Goal: Information Seeking & Learning: Learn about a topic

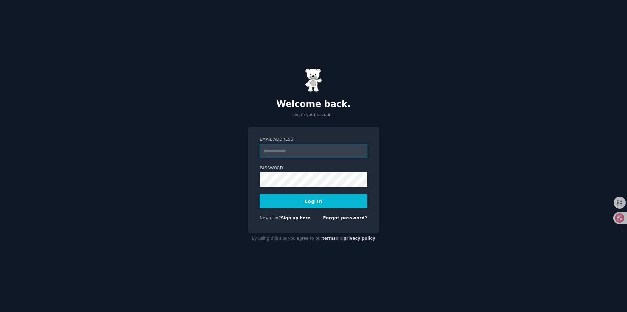
type input "**********"
click at [321, 198] on button "Log In" at bounding box center [314, 201] width 108 height 14
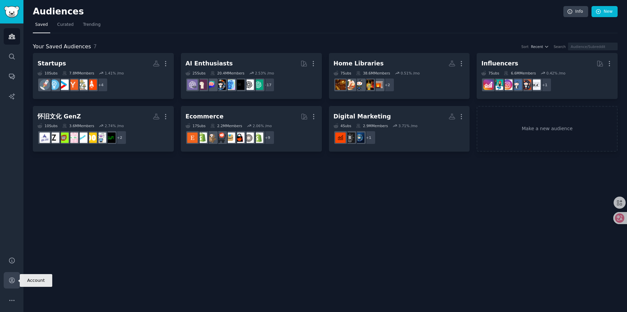
click at [14, 281] on icon "Sidebar" at bounding box center [11, 279] width 5 height 5
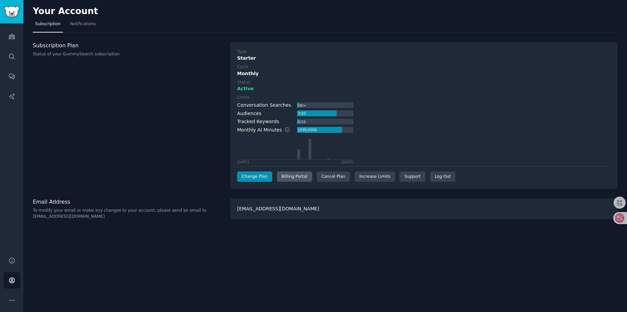
click at [293, 178] on div "Billing Portal" at bounding box center [294, 176] width 35 height 11
click at [298, 177] on div "Billing Portal" at bounding box center [294, 176] width 35 height 11
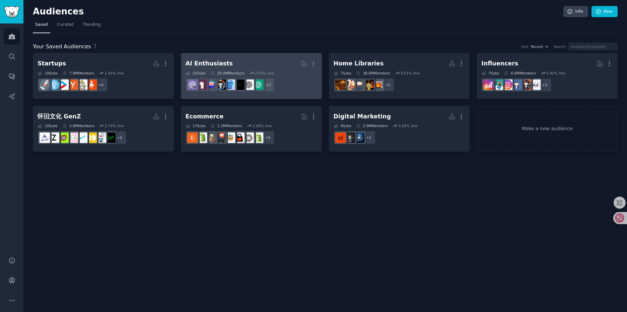
click at [295, 72] on div "25 Sub s 20.4M Members 2.53 % /mo" at bounding box center [252, 73] width 132 height 5
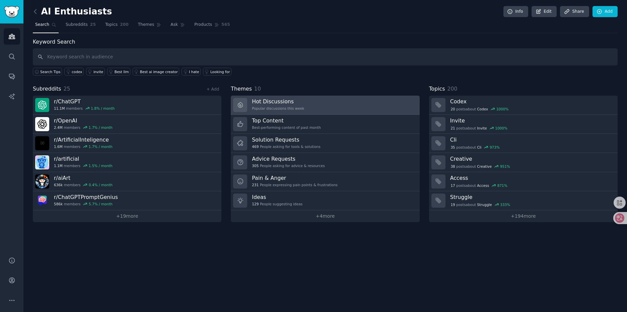
click at [326, 111] on link "Hot Discussions Popular discussions this week" at bounding box center [325, 104] width 189 height 19
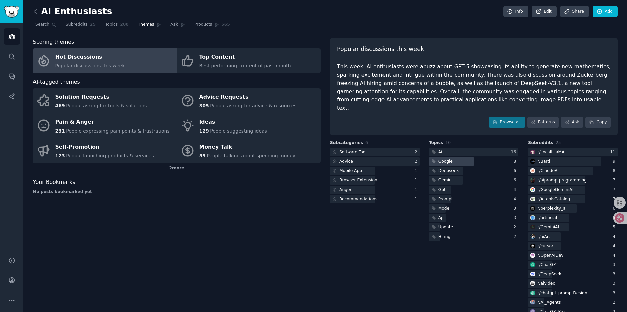
click at [461, 157] on div at bounding box center [451, 161] width 45 height 8
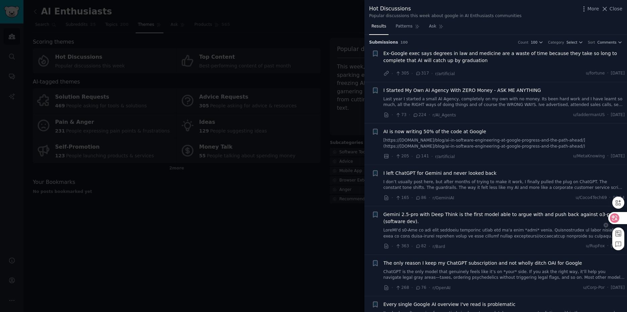
click at [614, 216] on icon at bounding box center [615, 217] width 6 height 5
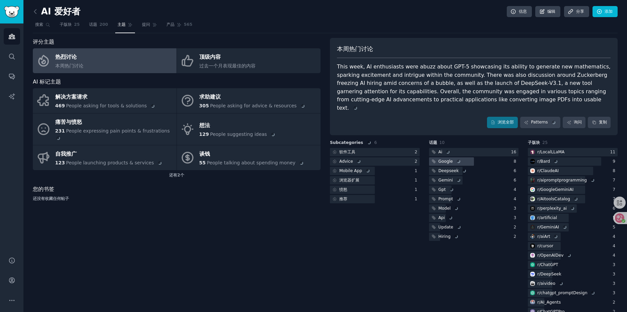
click at [448, 158] on div "Google" at bounding box center [450, 161] width 23 height 6
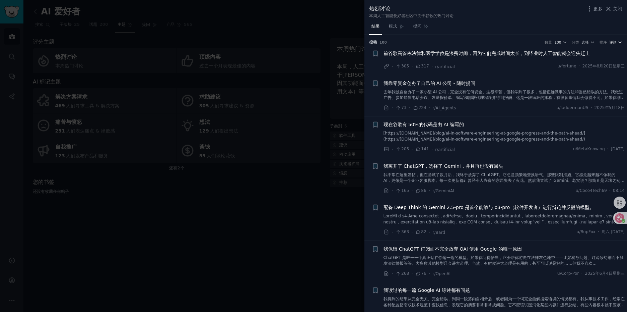
click at [614, 44] on font "评论" at bounding box center [612, 42] width 7 height 4
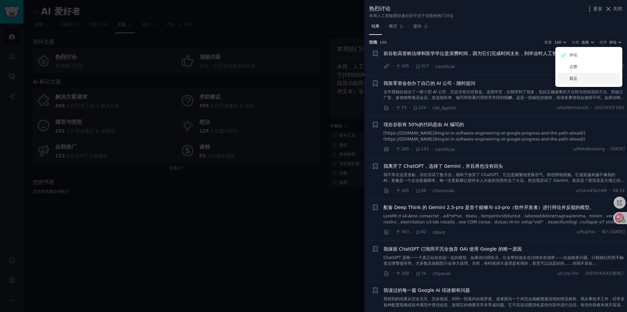
click at [576, 77] on font "最近" at bounding box center [574, 78] width 8 height 5
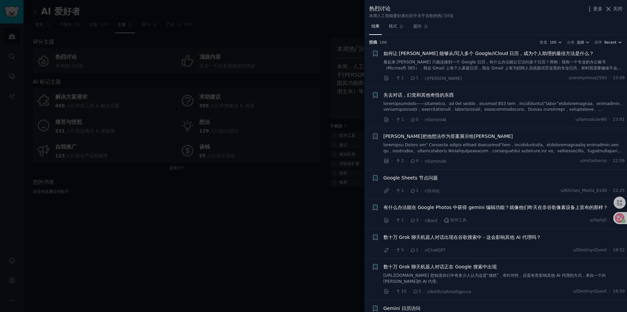
click at [613, 41] on span "Recent" at bounding box center [610, 42] width 12 height 5
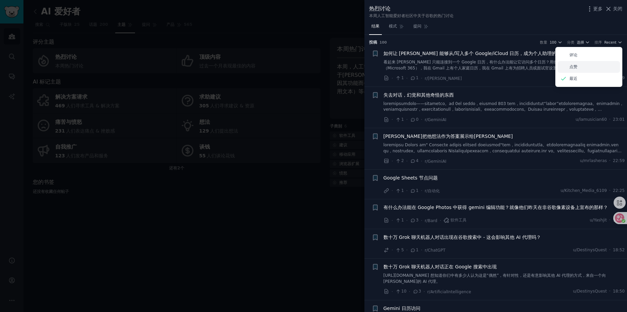
click at [575, 65] on font "点赞" at bounding box center [574, 66] width 8 height 5
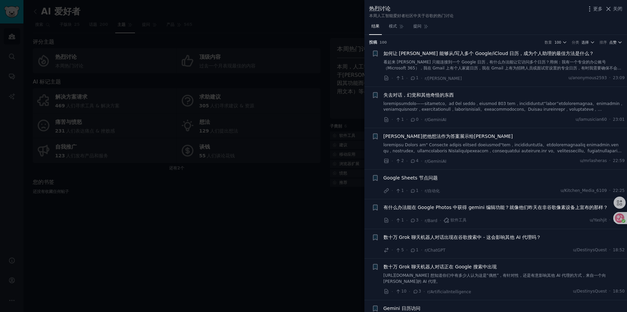
click at [615, 42] on font "点赞" at bounding box center [612, 42] width 7 height 4
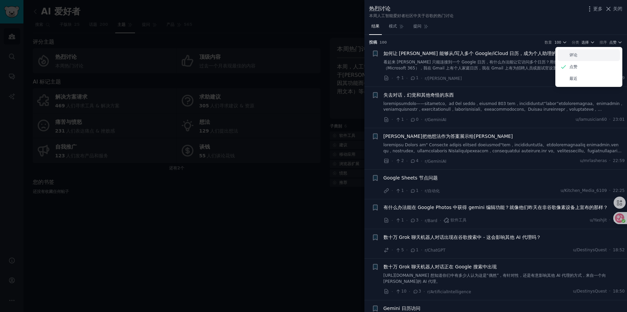
click at [585, 54] on div "评论" at bounding box center [589, 55] width 62 height 12
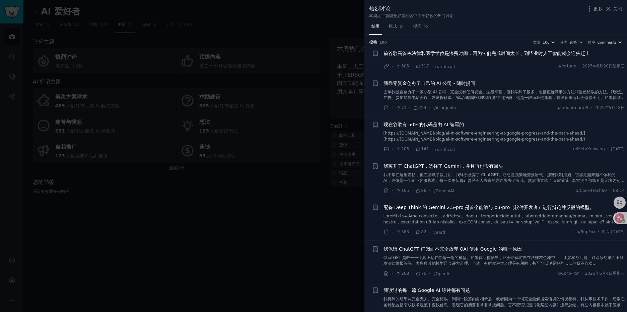
click at [479, 52] on font "前谷歌高管称法律和医学学位是浪费时间，因为它们完成时间太长，到毕业时人工智能就会迎头赶上" at bounding box center [487, 53] width 206 height 5
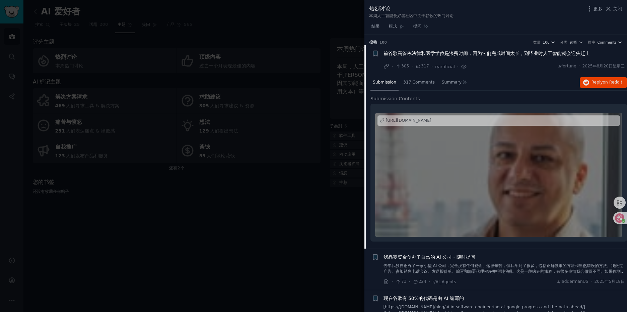
scroll to position [11, 0]
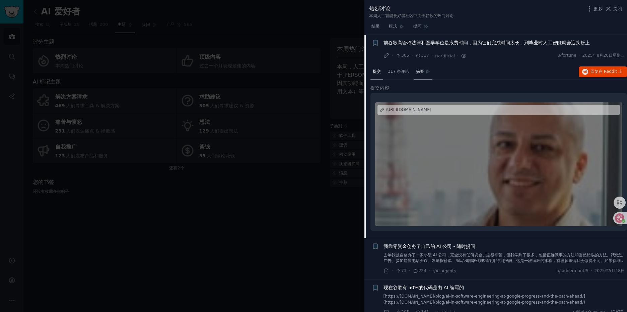
click at [418, 72] on font "摘要" at bounding box center [420, 71] width 8 height 5
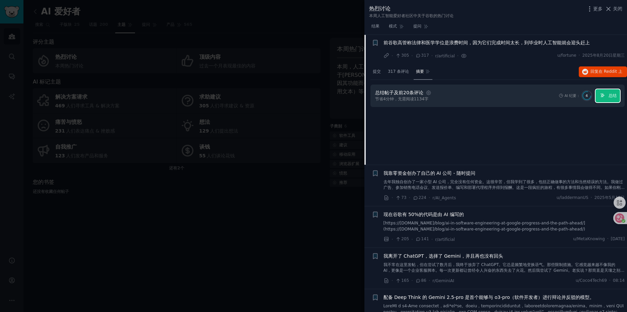
click at [609, 97] on font "总结" at bounding box center [613, 95] width 8 height 5
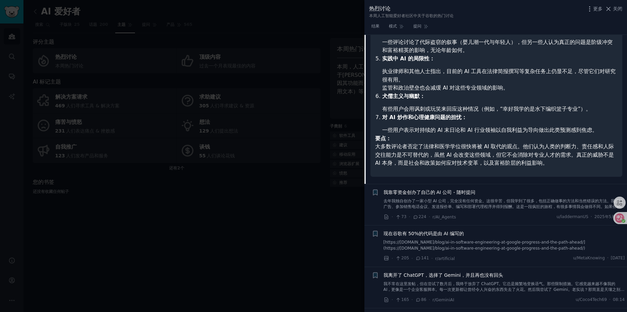
scroll to position [279, 0]
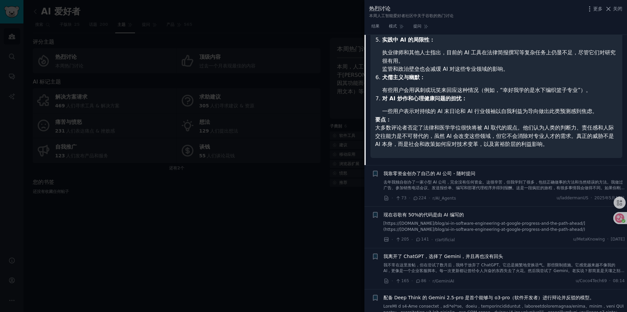
click at [463, 174] on font "我靠零资金创办了自己的 AI 公司 - 随时提问" at bounding box center [430, 173] width 92 height 5
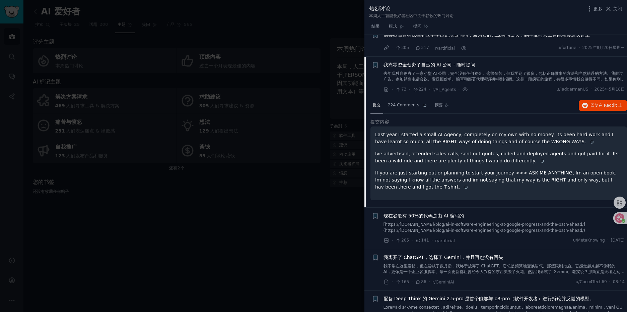
scroll to position [7, 0]
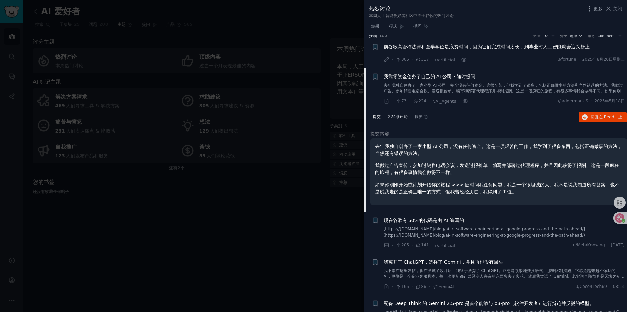
click at [400, 118] on font "224条评论" at bounding box center [398, 116] width 20 height 5
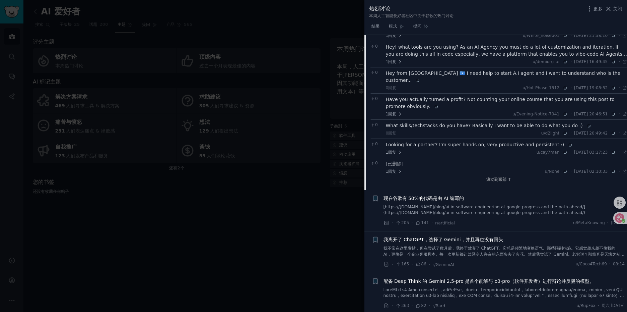
scroll to position [1360, 0]
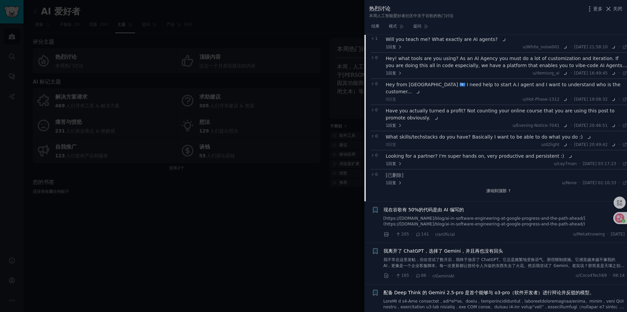
click at [428, 207] on font "现在谷歌有 50%的代码是由 AI 编写的" at bounding box center [424, 209] width 80 height 5
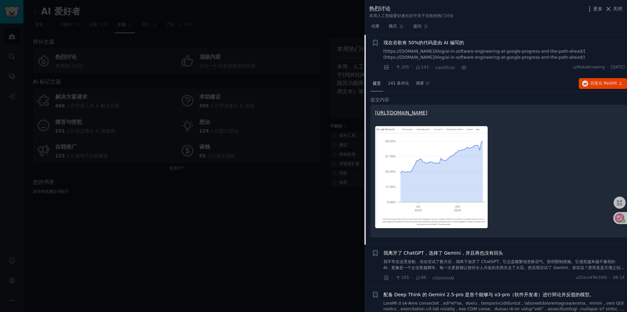
scroll to position [48, 0]
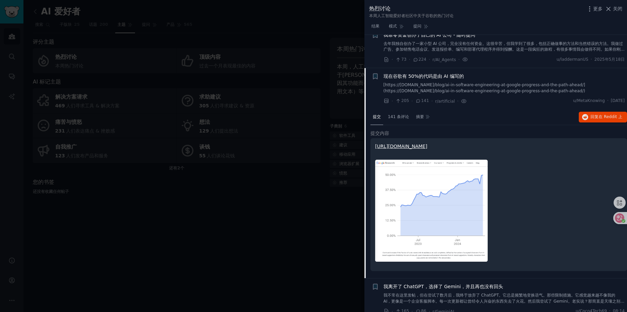
click at [428, 147] on link "[URL][DOMAIN_NAME]" at bounding box center [401, 145] width 52 height 5
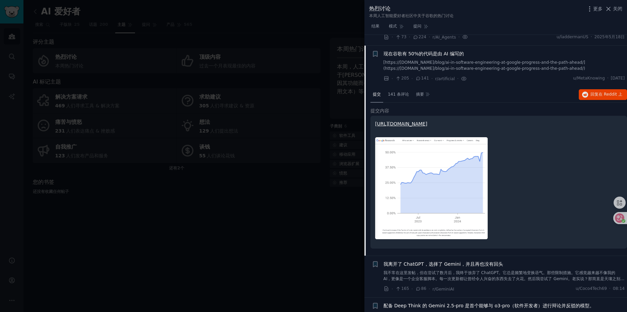
scroll to position [149, 0]
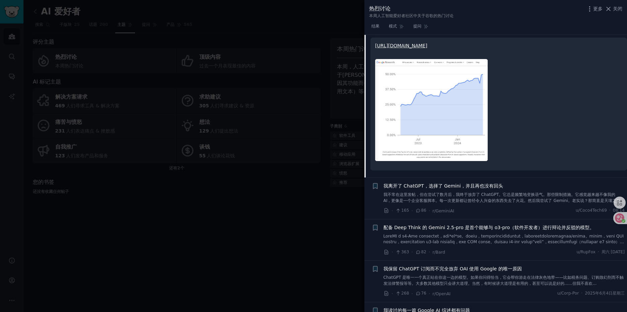
click at [485, 186] on font "我离开了 ChatGPT，选择了 Gemini，并且再也没有回头" at bounding box center [444, 185] width 120 height 5
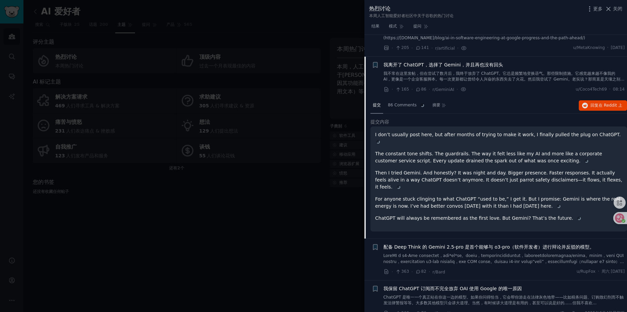
scroll to position [89, 0]
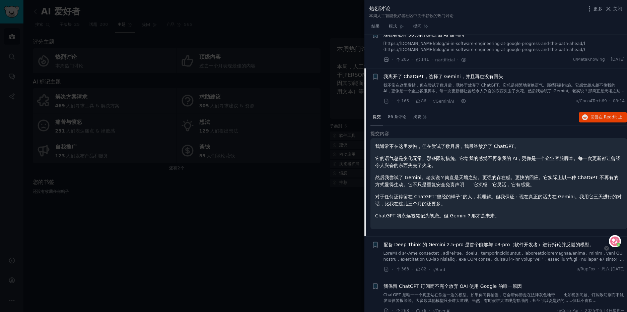
drag, startPoint x: 618, startPoint y: 217, endPoint x: 615, endPoint y: 241, distance: 24.6
click at [616, 241] on icon at bounding box center [615, 241] width 7 height 7
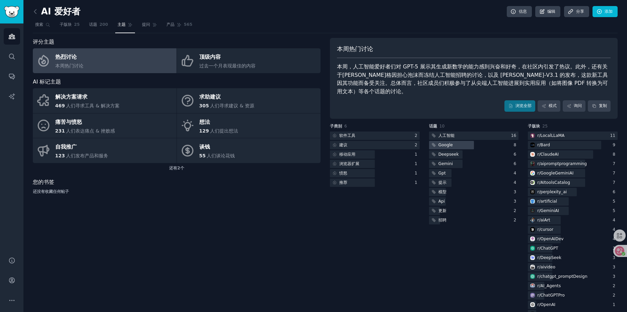
click at [444, 146] on div "Google" at bounding box center [446, 145] width 14 height 6
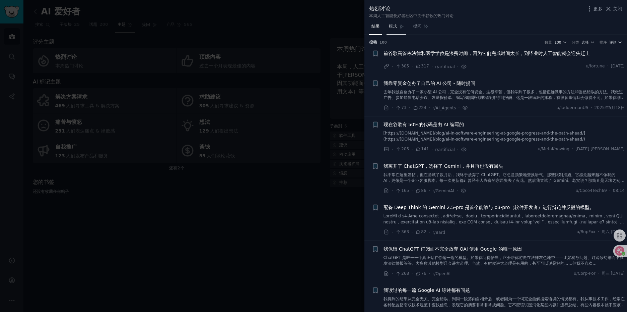
click at [394, 27] on font "模式" at bounding box center [393, 26] width 8 height 5
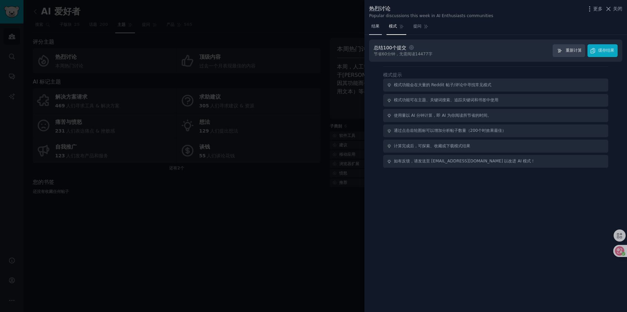
click at [374, 26] on font "结果" at bounding box center [376, 26] width 8 height 5
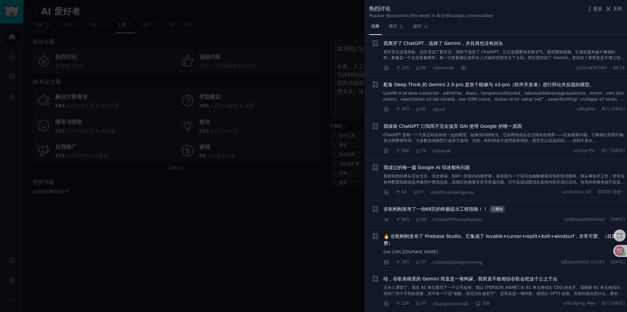
scroll to position [235, 0]
